Goal: Information Seeking & Learning: Find specific fact

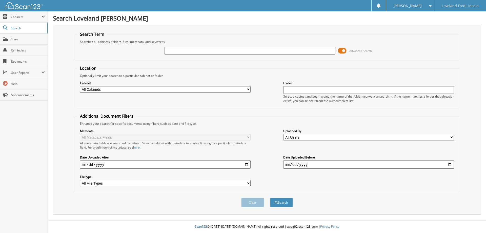
click at [220, 52] on input "text" at bounding box center [250, 51] width 171 height 8
type input "334327"
click at [270, 197] on button "Search" at bounding box center [281, 201] width 23 height 9
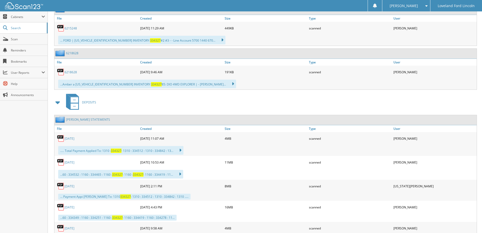
scroll to position [253, 0]
click at [73, 72] on link "6218628" at bounding box center [71, 72] width 12 height 4
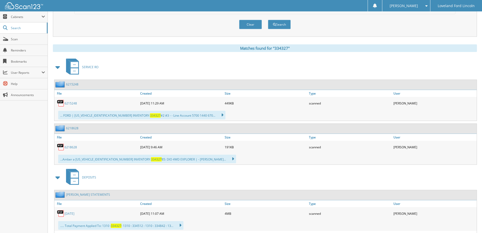
scroll to position [177, 0]
click at [71, 102] on link "6215248" at bounding box center [71, 103] width 12 height 4
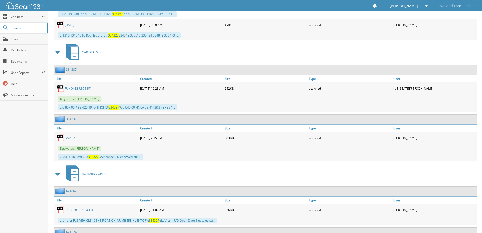
scroll to position [456, 0]
click at [88, 88] on link "FUNDING RECEIPT" at bounding box center [78, 88] width 26 height 4
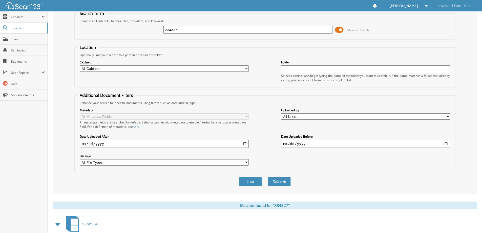
scroll to position [0, 0]
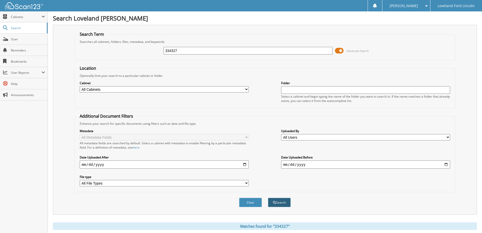
click at [275, 202] on span "submit" at bounding box center [274, 202] width 3 height 3
click at [177, 52] on input "334327" at bounding box center [247, 51] width 169 height 8
paste input "689"
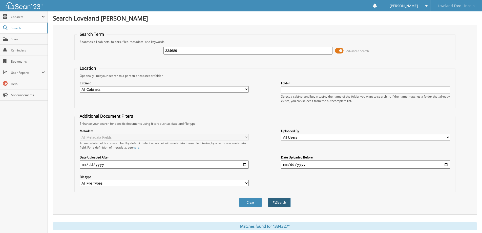
type input "334689"
click at [281, 204] on button "Search" at bounding box center [279, 201] width 23 height 9
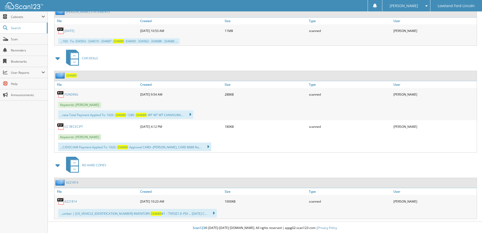
scroll to position [449, 0]
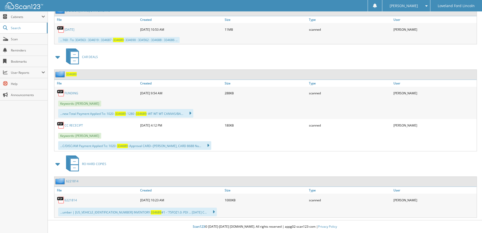
click at [74, 93] on link "FUNDING" at bounding box center [72, 93] width 14 height 4
click at [75, 123] on link "CC RECECIPT" at bounding box center [74, 125] width 18 height 4
